Goal: Check status: Check status

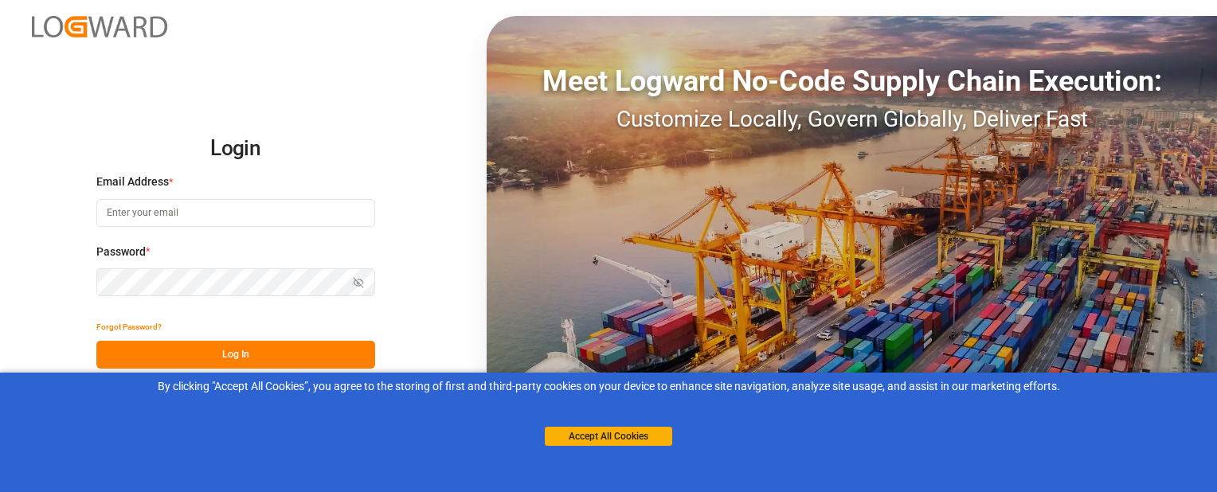
type input "[EMAIL_ADDRESS][DOMAIN_NAME]"
click at [190, 339] on div "Forgot Password?" at bounding box center [235, 327] width 279 height 28
click at [188, 351] on button "Log In" at bounding box center [235, 355] width 279 height 28
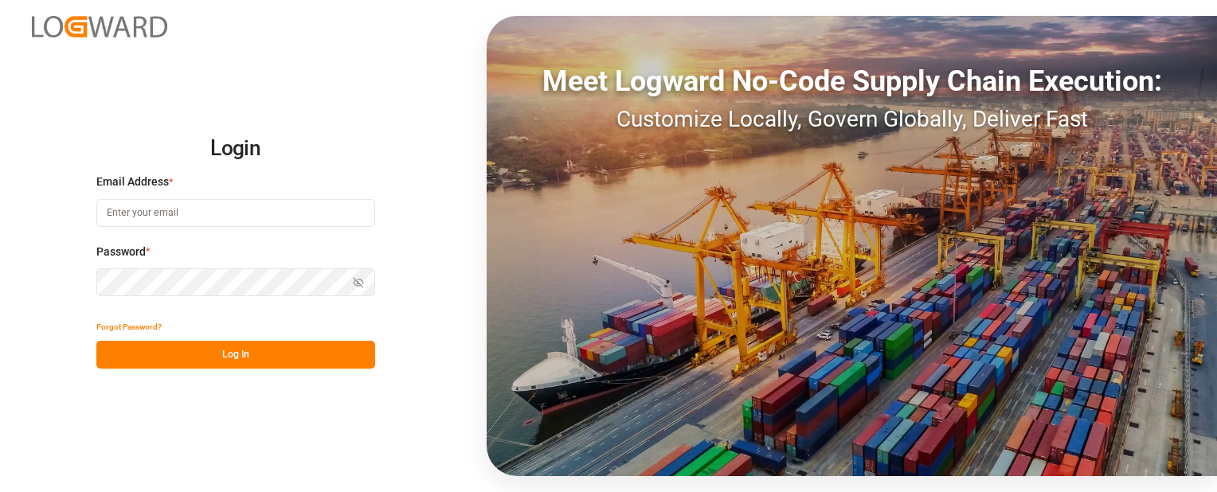
type input "sbondra@dart.net"
click at [309, 354] on button "Log In" at bounding box center [235, 355] width 279 height 28
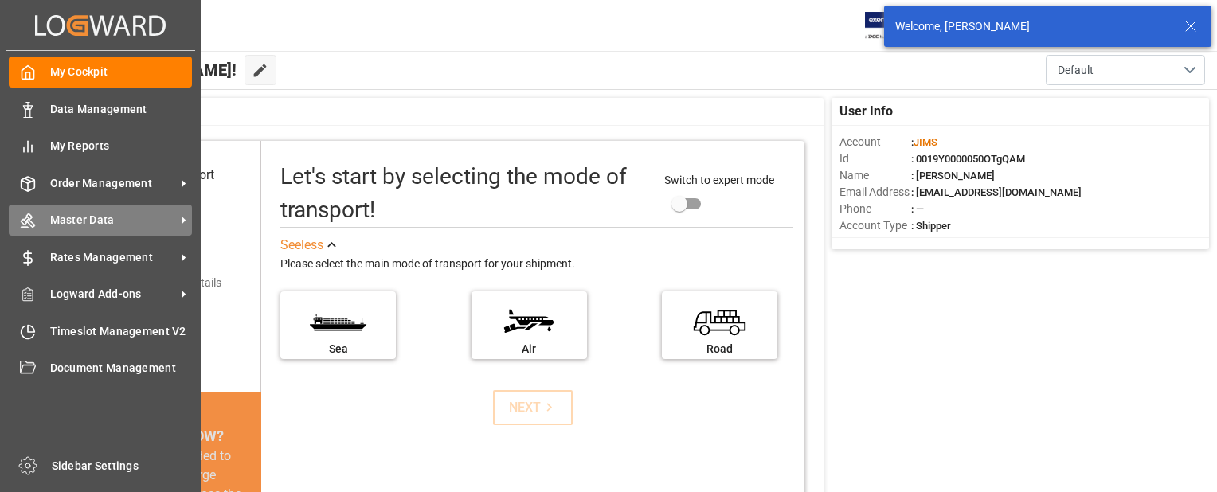
click at [30, 224] on icon at bounding box center [28, 221] width 16 height 16
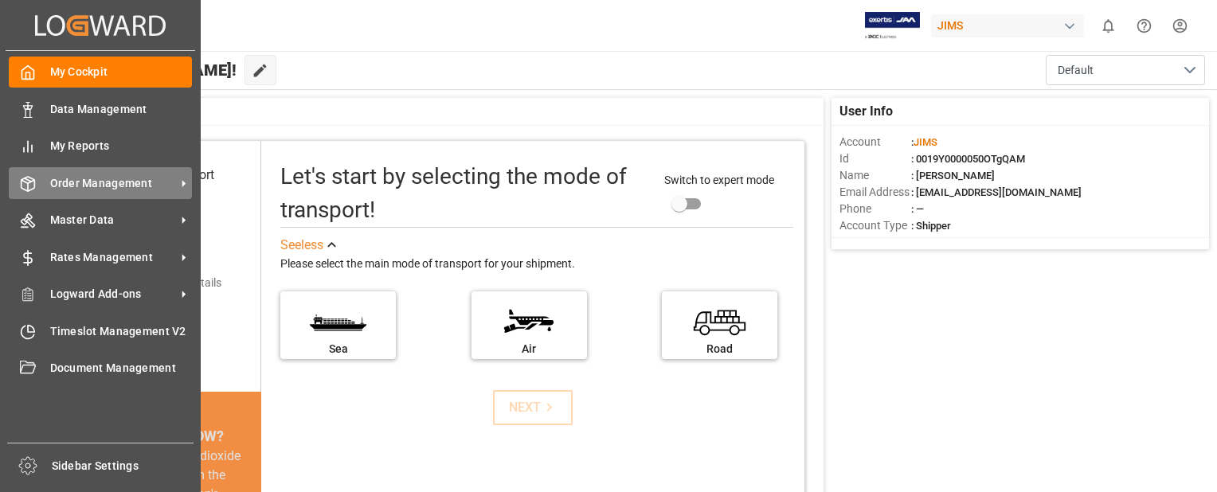
click at [53, 183] on span "Order Management" at bounding box center [113, 183] width 126 height 17
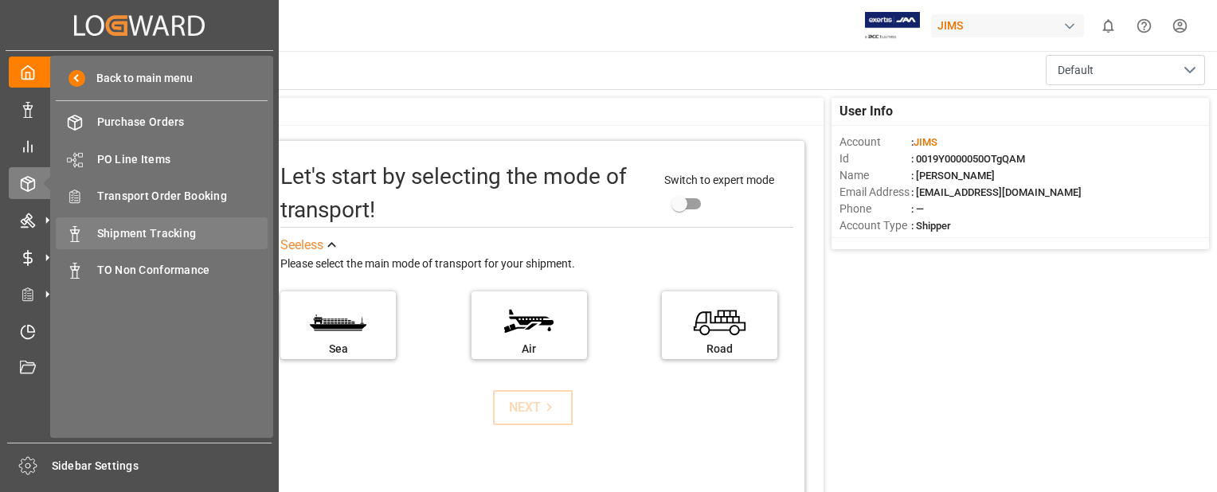
click at [99, 233] on span "Shipment Tracking" at bounding box center [182, 233] width 171 height 17
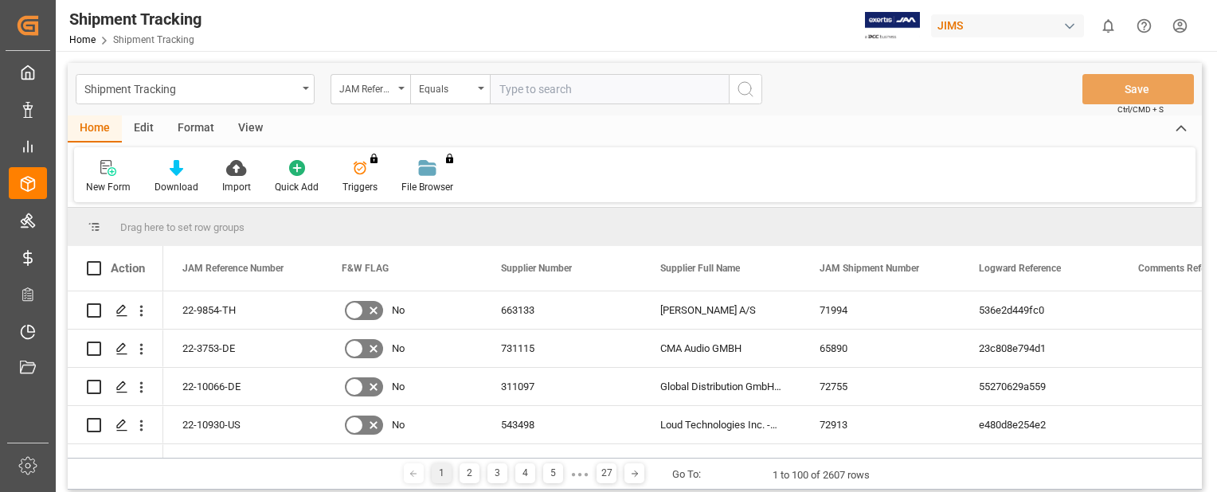
drag, startPoint x: 542, startPoint y: 89, endPoint x: 509, endPoint y: 88, distance: 33.5
click at [509, 88] on input "text" at bounding box center [609, 89] width 239 height 30
paste input "22-10049-CN"
type input "22-10049-CN"
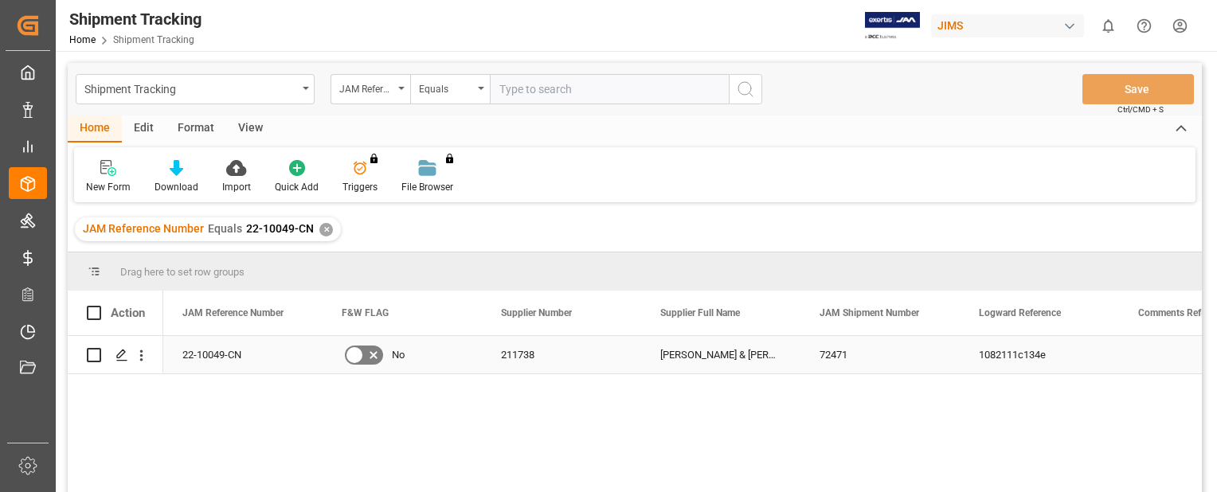
click at [213, 350] on div "22-10049-CN" at bounding box center [242, 354] width 159 height 37
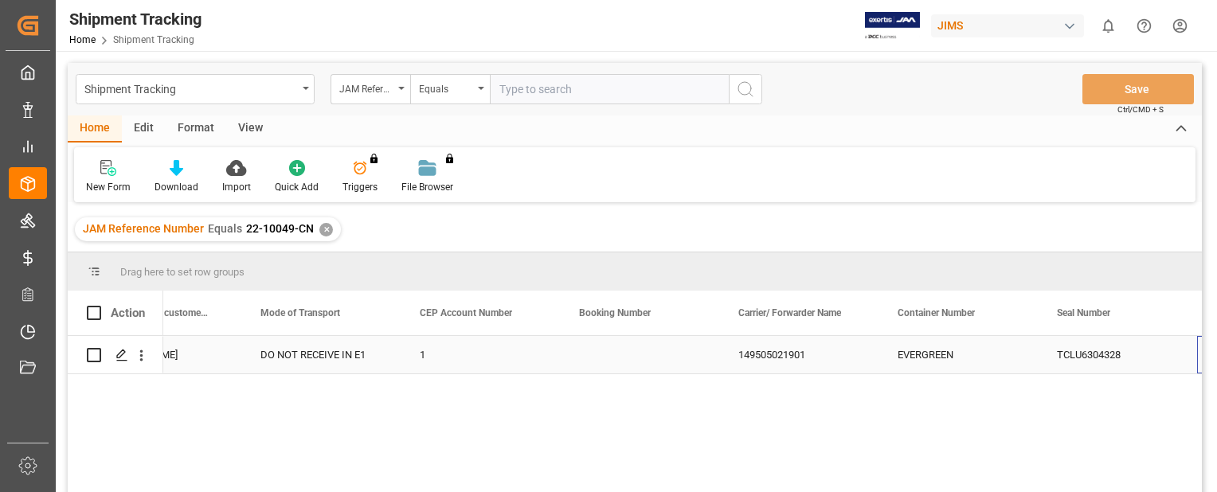
scroll to position [0, 1993]
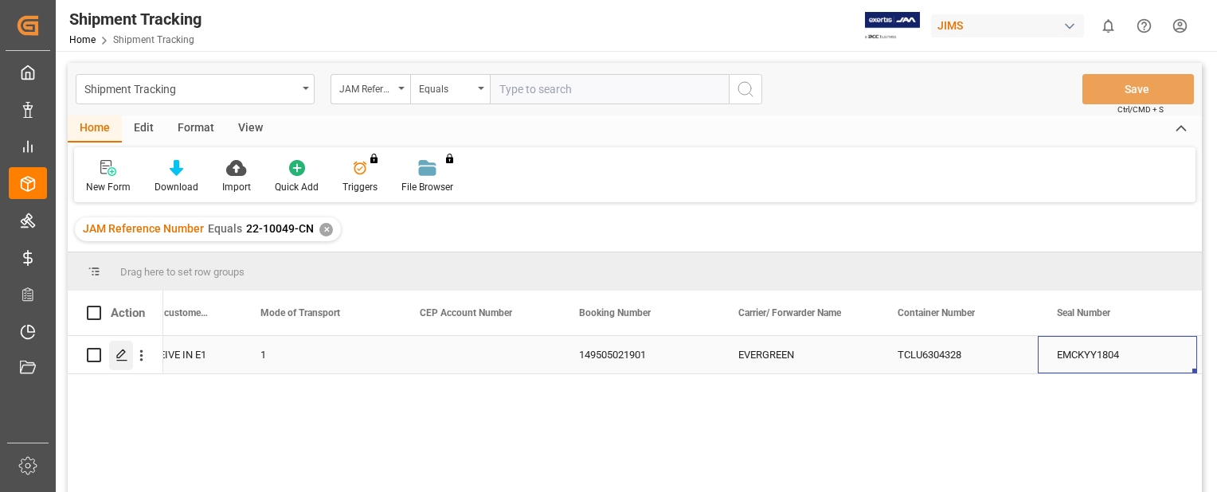
click at [121, 355] on polygon "Press SPACE to select this row." at bounding box center [121, 354] width 8 height 8
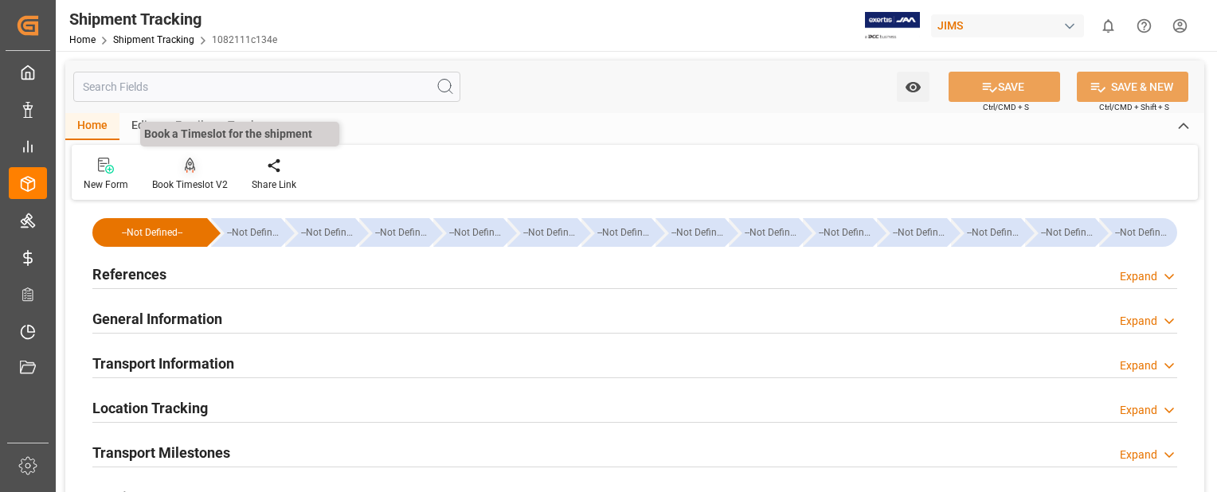
click at [185, 168] on icon at bounding box center [190, 165] width 11 height 14
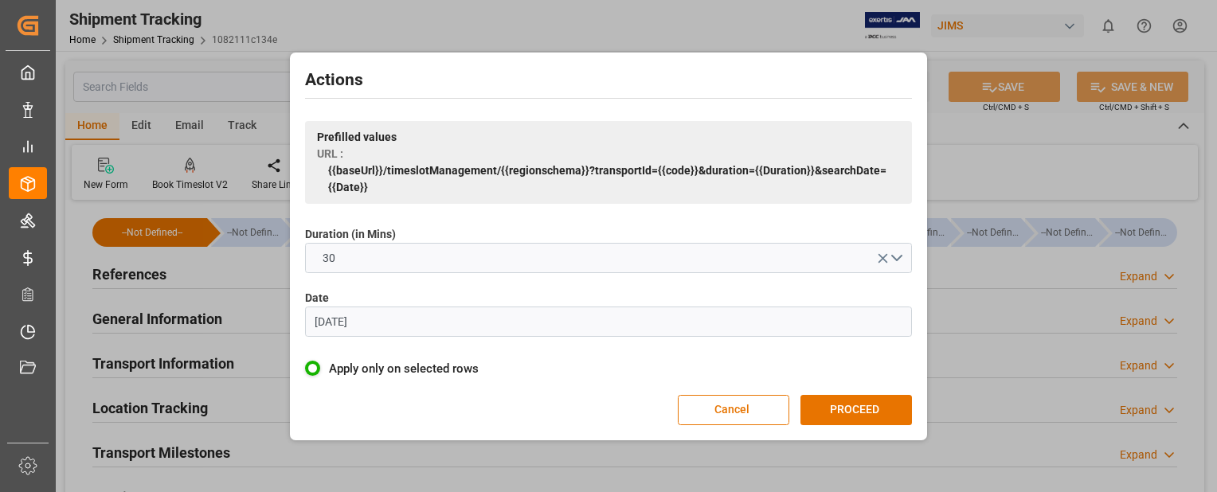
click at [400, 322] on input "07.06.2023" at bounding box center [608, 322] width 607 height 30
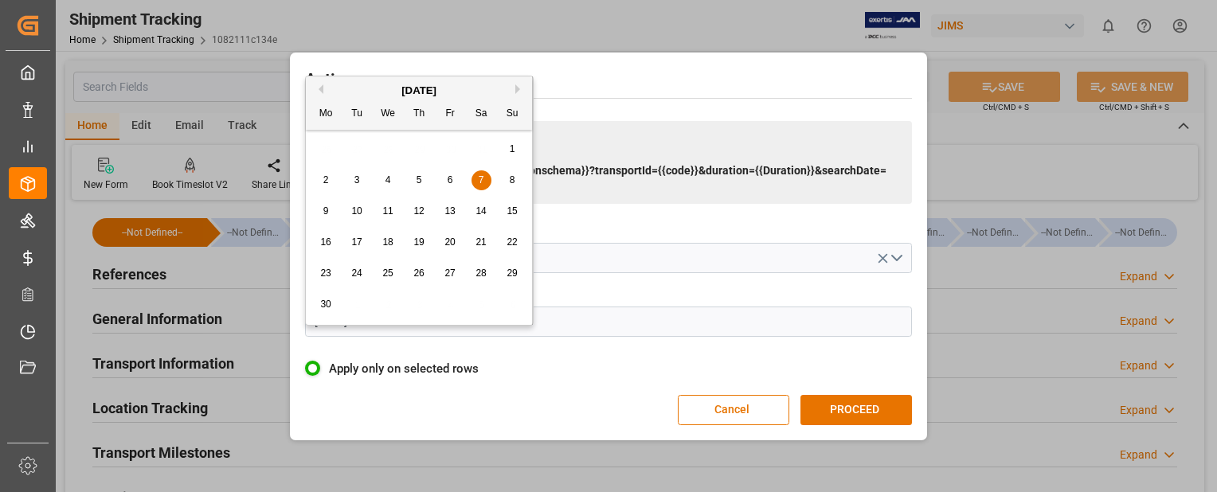
click at [520, 88] on button "Next Month" at bounding box center [520, 89] width 10 height 10
click at [353, 182] on div "9" at bounding box center [357, 180] width 20 height 19
type input "09.09.2025"
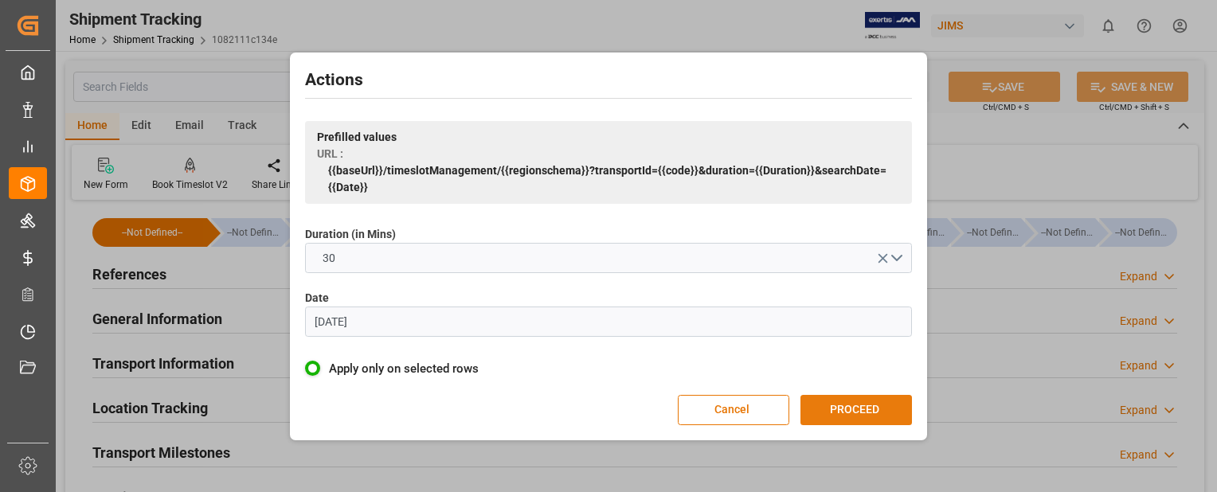
click at [882, 410] on button "PROCEED" at bounding box center [855, 410] width 111 height 30
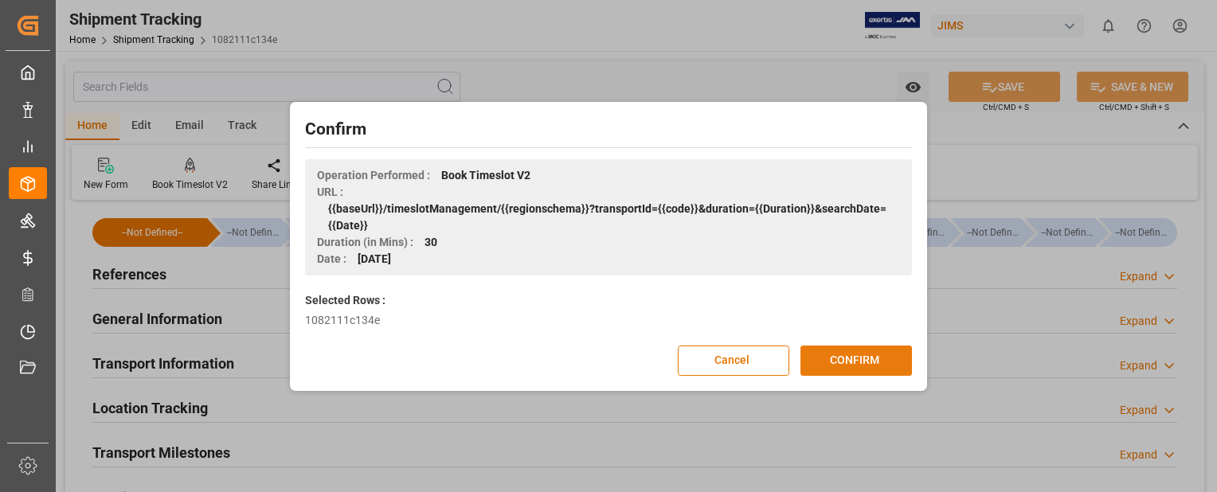
click at [874, 358] on button "CONFIRM" at bounding box center [855, 361] width 111 height 30
